Goal: Task Accomplishment & Management: Use online tool/utility

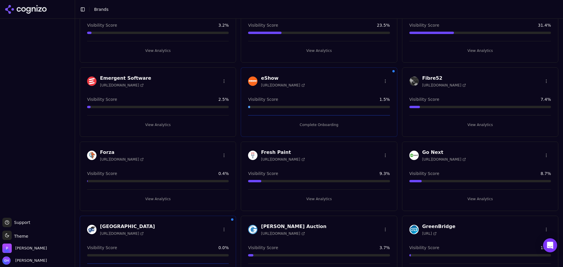
scroll to position [235, 0]
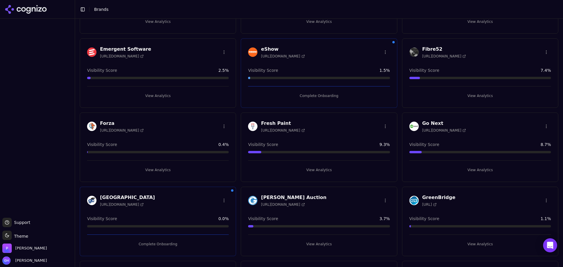
click at [144, 170] on button "View Analytics" at bounding box center [158, 169] width 142 height 9
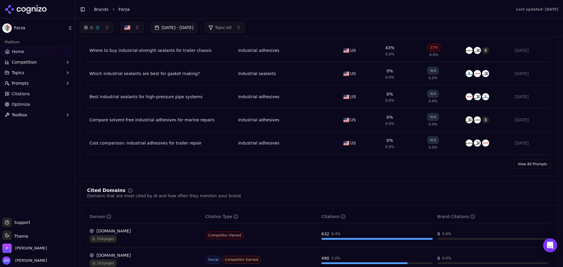
scroll to position [411, 0]
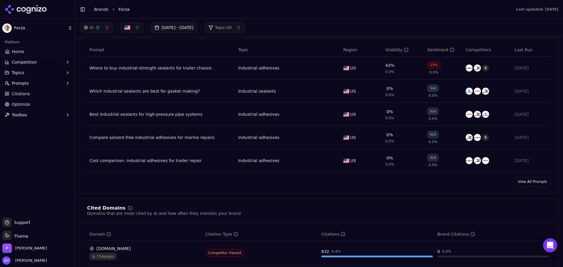
click at [522, 182] on link "View All Prompts" at bounding box center [532, 181] width 37 height 9
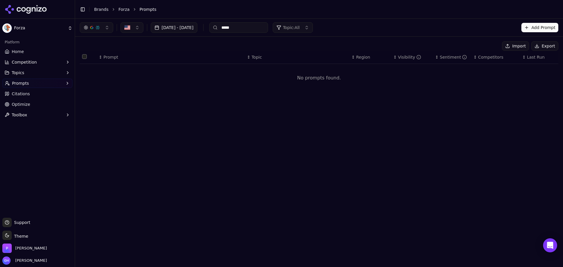
click at [60, 84] on button "Prompts" at bounding box center [37, 83] width 70 height 9
click at [32, 107] on ul "Active Inactive Suggestions" at bounding box center [38, 102] width 62 height 28
click at [30, 114] on span "Suggestions" at bounding box center [37, 112] width 51 height 6
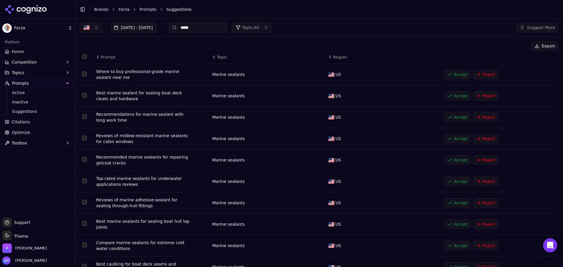
click at [85, 58] on button "Select all rows" at bounding box center [84, 56] width 5 height 5
click at [474, 46] on button "Accept ( 100 )" at bounding box center [469, 45] width 40 height 9
click at [455, 75] on button "Accept" at bounding box center [458, 74] width 26 height 9
